Goal: Find specific page/section: Find specific page/section

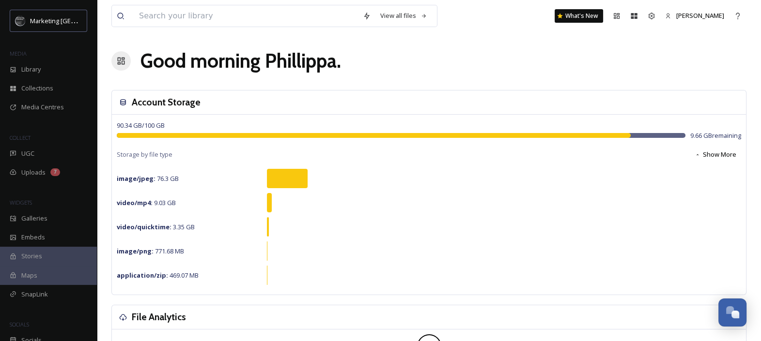
scroll to position [402, 0]
click at [35, 106] on span "Media Centres" at bounding box center [42, 107] width 43 height 9
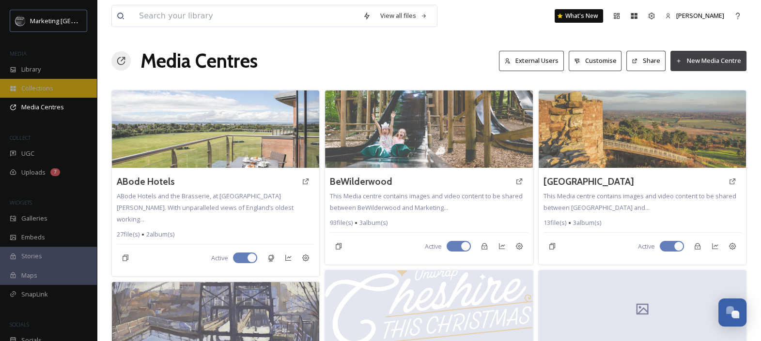
click at [31, 94] on div "Collections" at bounding box center [48, 88] width 97 height 19
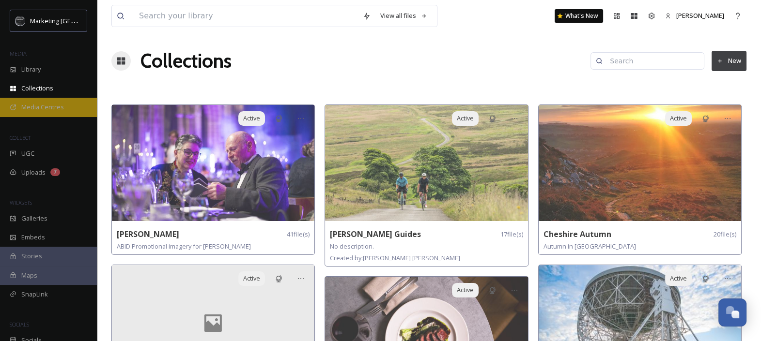
click at [44, 111] on span "Media Centres" at bounding box center [42, 107] width 43 height 9
